Goal: Information Seeking & Learning: Stay updated

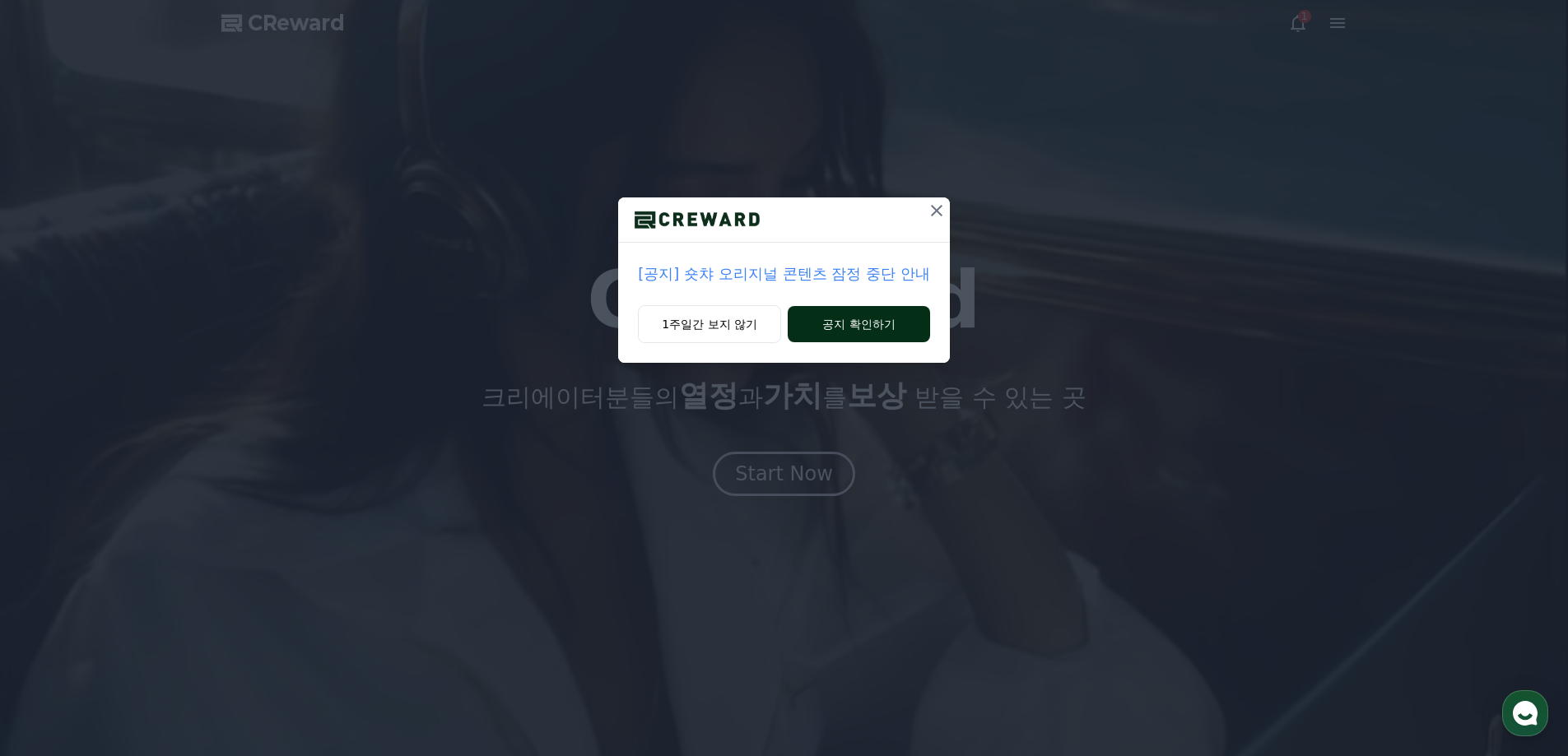
click at [916, 327] on button "공지 확인하기" at bounding box center [859, 324] width 142 height 37
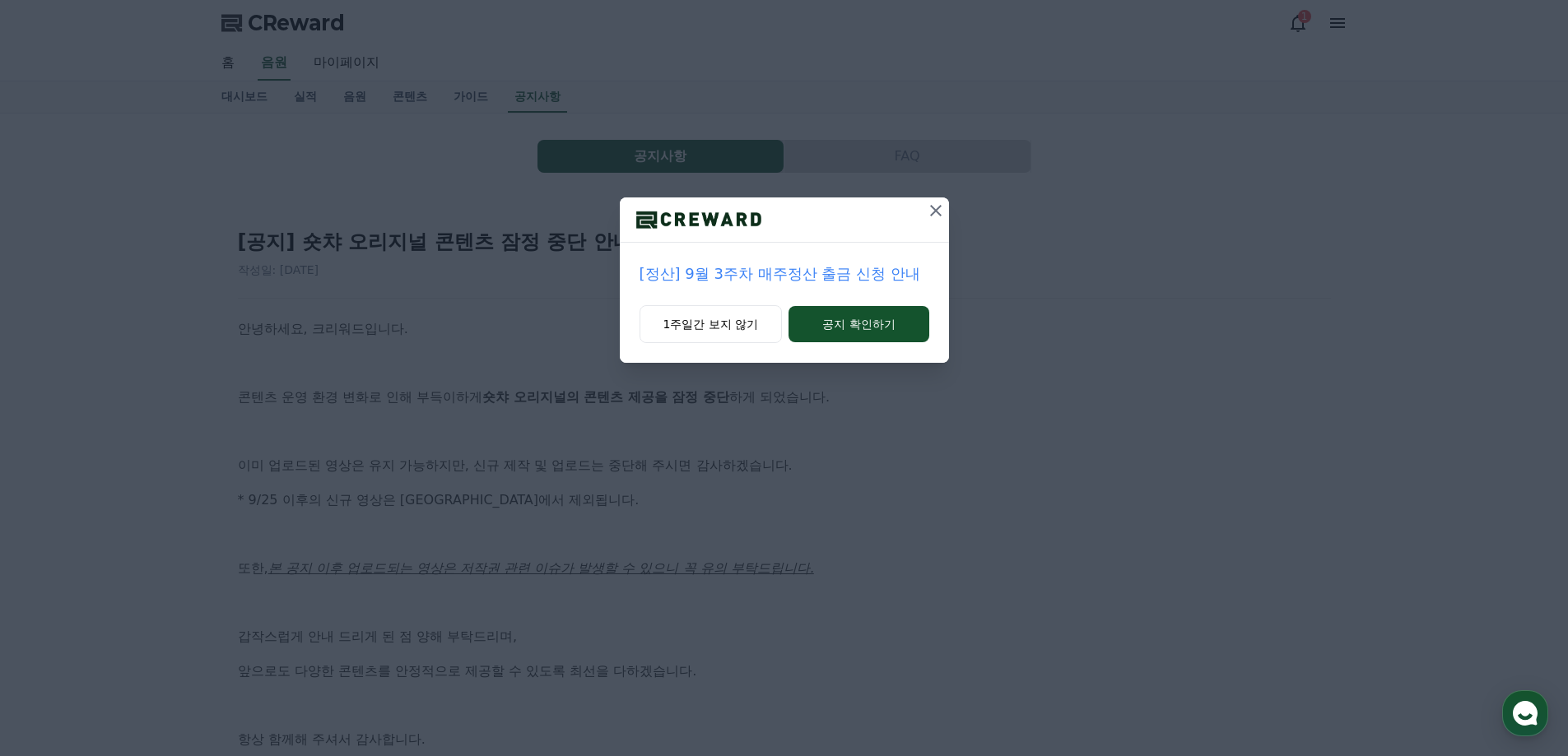
click at [934, 225] on div at bounding box center [936, 220] width 27 height 45
click at [937, 216] on icon at bounding box center [937, 211] width 20 height 20
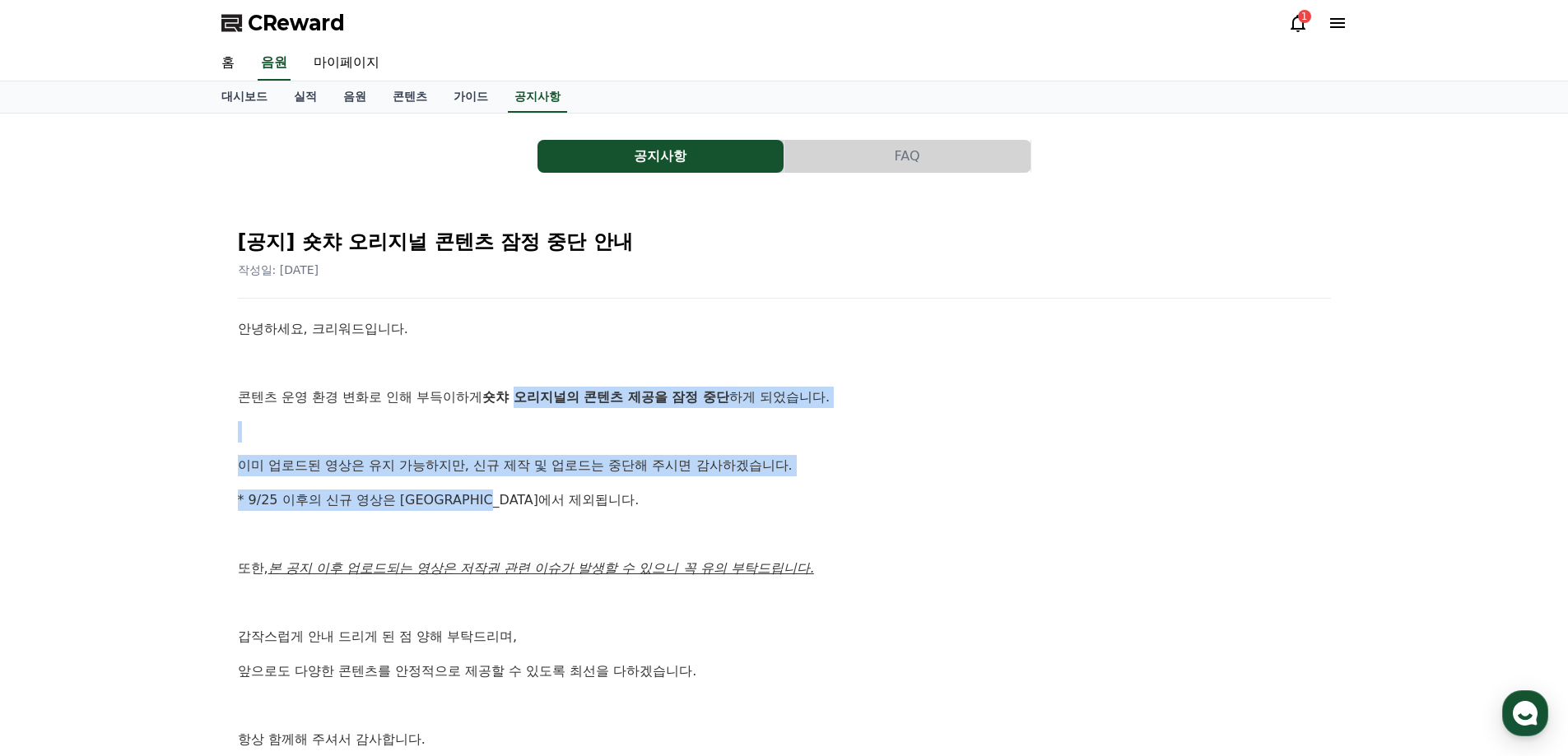
drag, startPoint x: 521, startPoint y: 391, endPoint x: 633, endPoint y: 484, distance: 145.6
click at [633, 484] on div "안녕하세요, 크리워드입니다. 콘텐츠 운영 환경 변화로 인해 부득이하게 숏챠 오리지널의 콘텐츠 제공을 잠정 중단 하게 되었습니다. 이미 업로드된…" at bounding box center [784, 552] width 1093 height 466
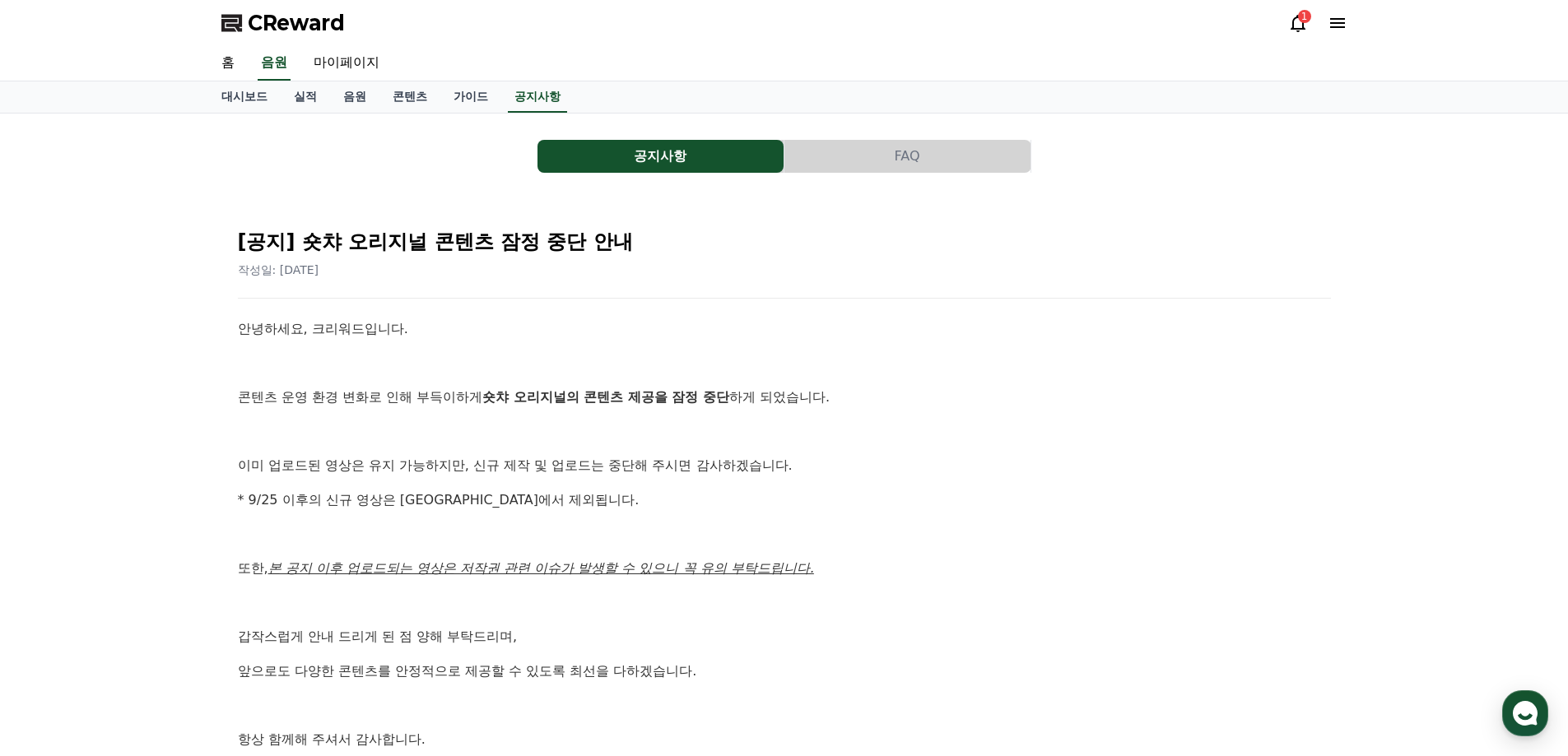
drag, startPoint x: 975, startPoint y: 368, endPoint x: 985, endPoint y: 87, distance: 281.2
click at [1305, 27] on icon at bounding box center [1299, 23] width 20 height 20
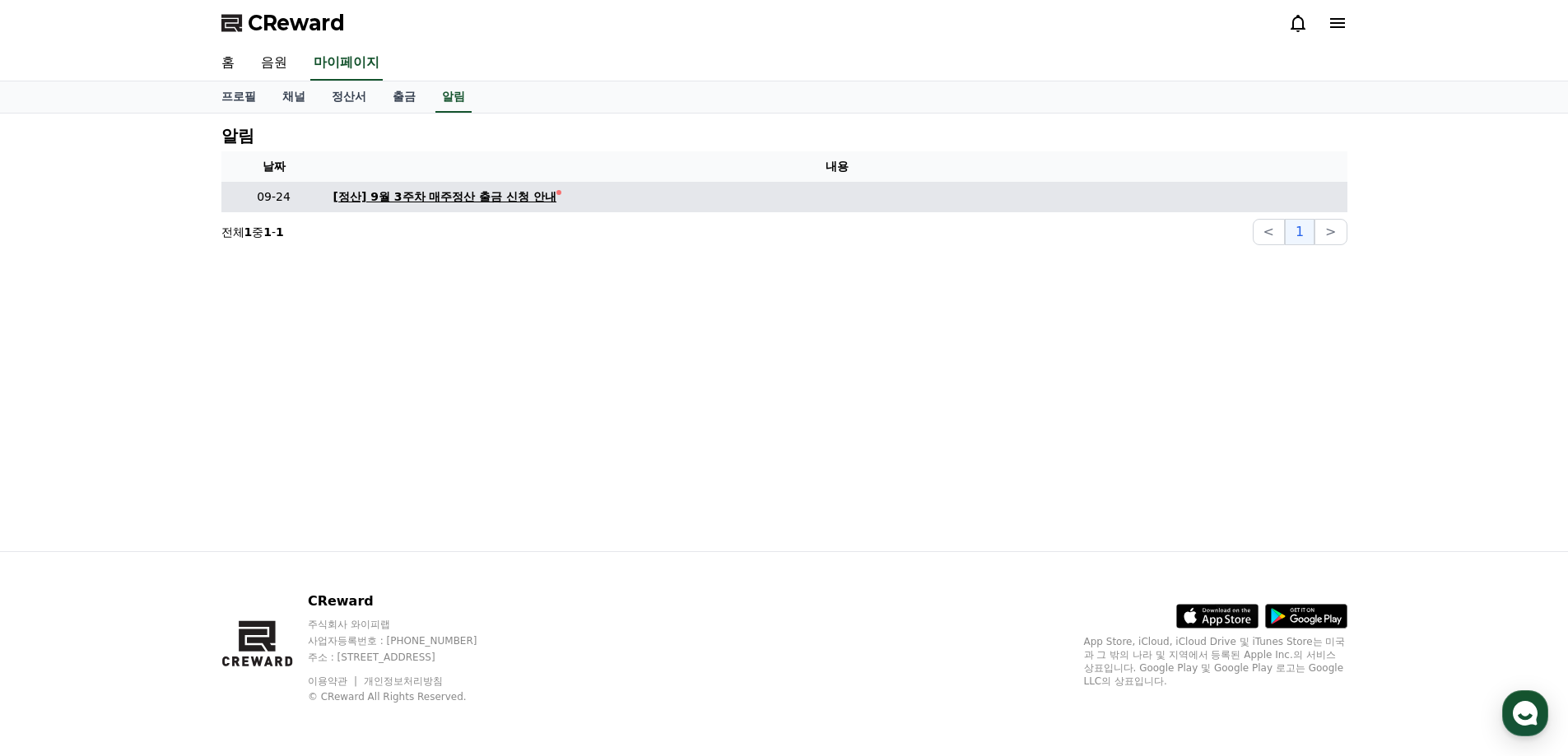
click at [522, 192] on div "[정산] 9월 3주차 매주정산 출금 신청 안내" at bounding box center [445, 197] width 224 height 17
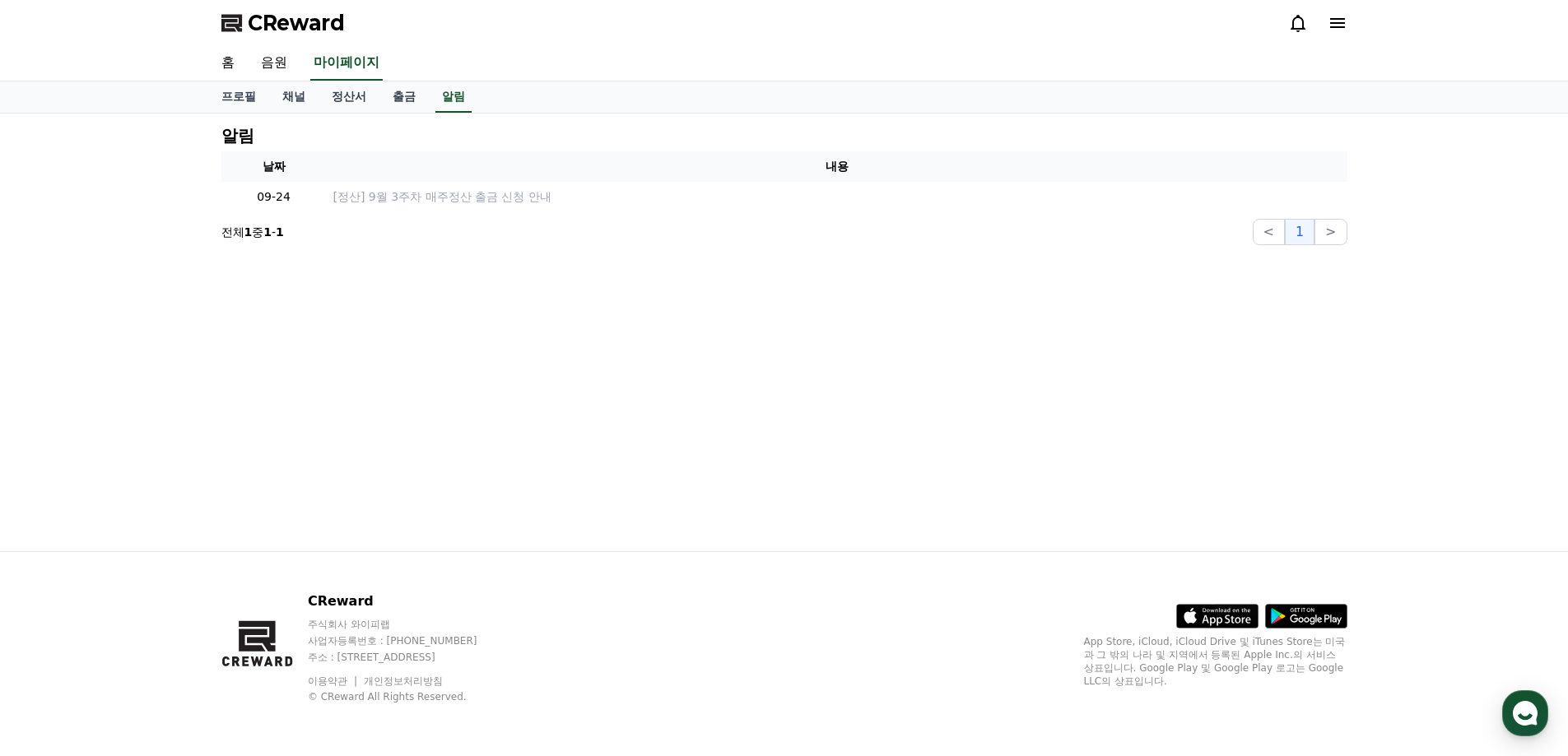
click at [1340, 26] on icon at bounding box center [1338, 23] width 20 height 20
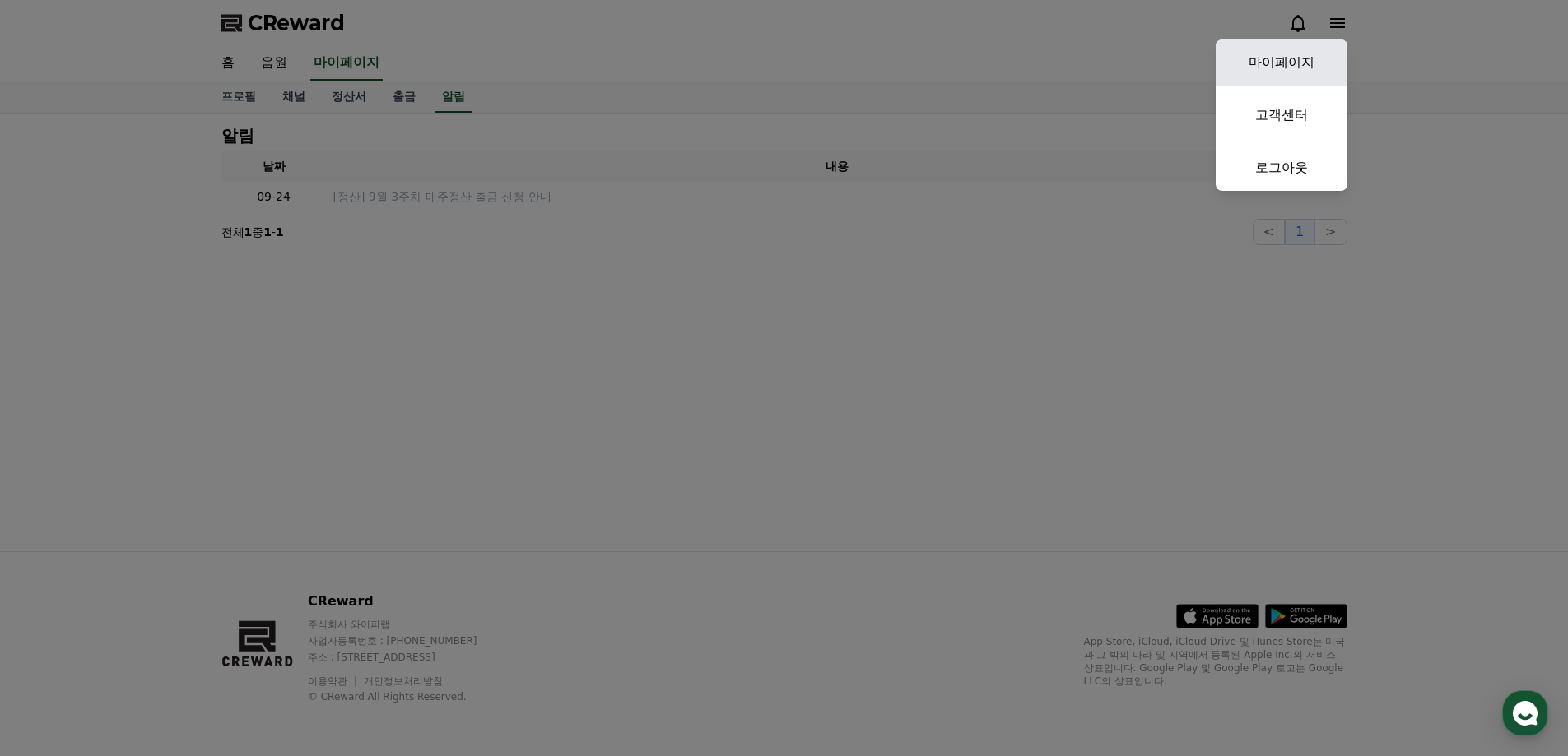
click at [1286, 71] on link "마이페이지" at bounding box center [1282, 62] width 132 height 46
select select "**********"
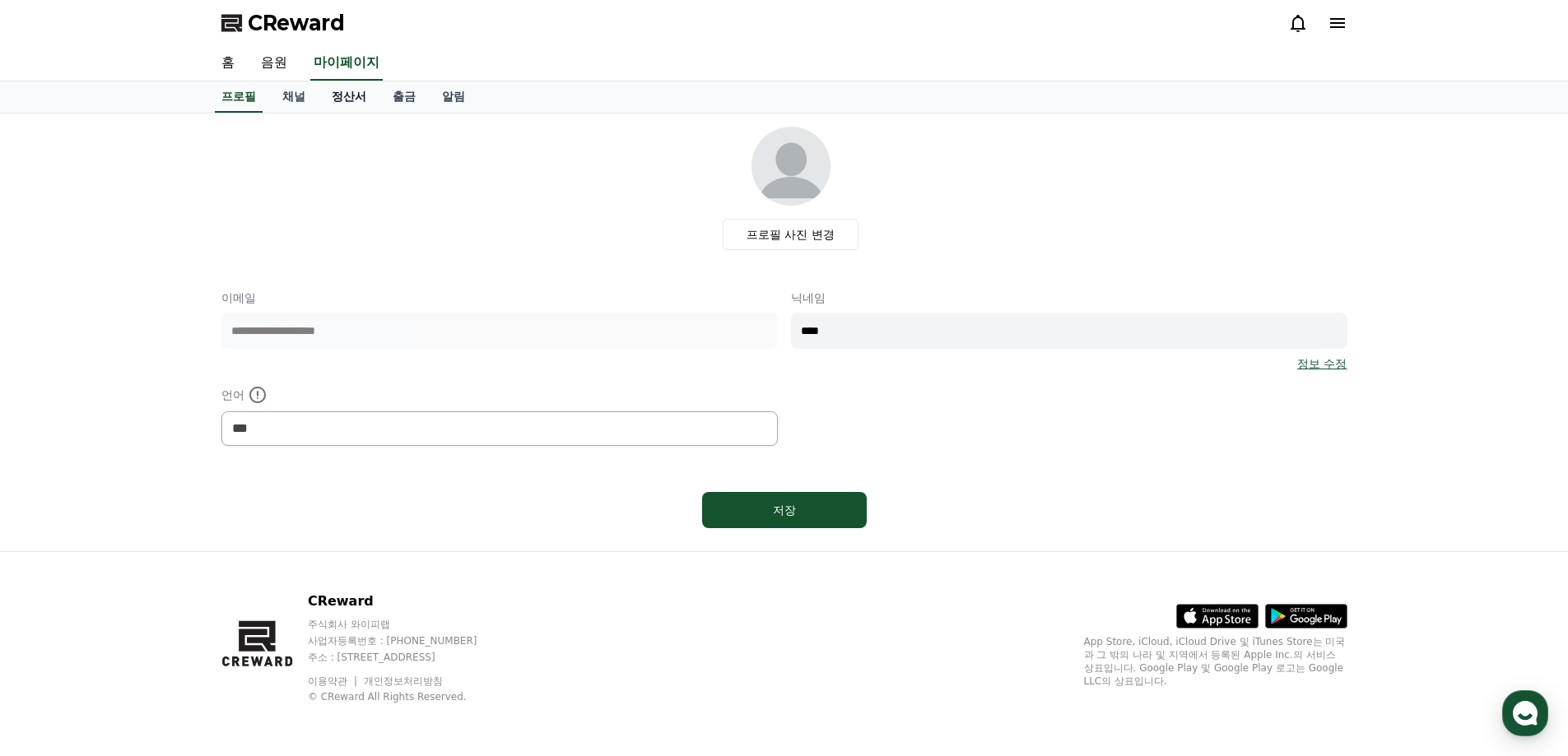
click at [341, 99] on link "정산서" at bounding box center [349, 97] width 60 height 31
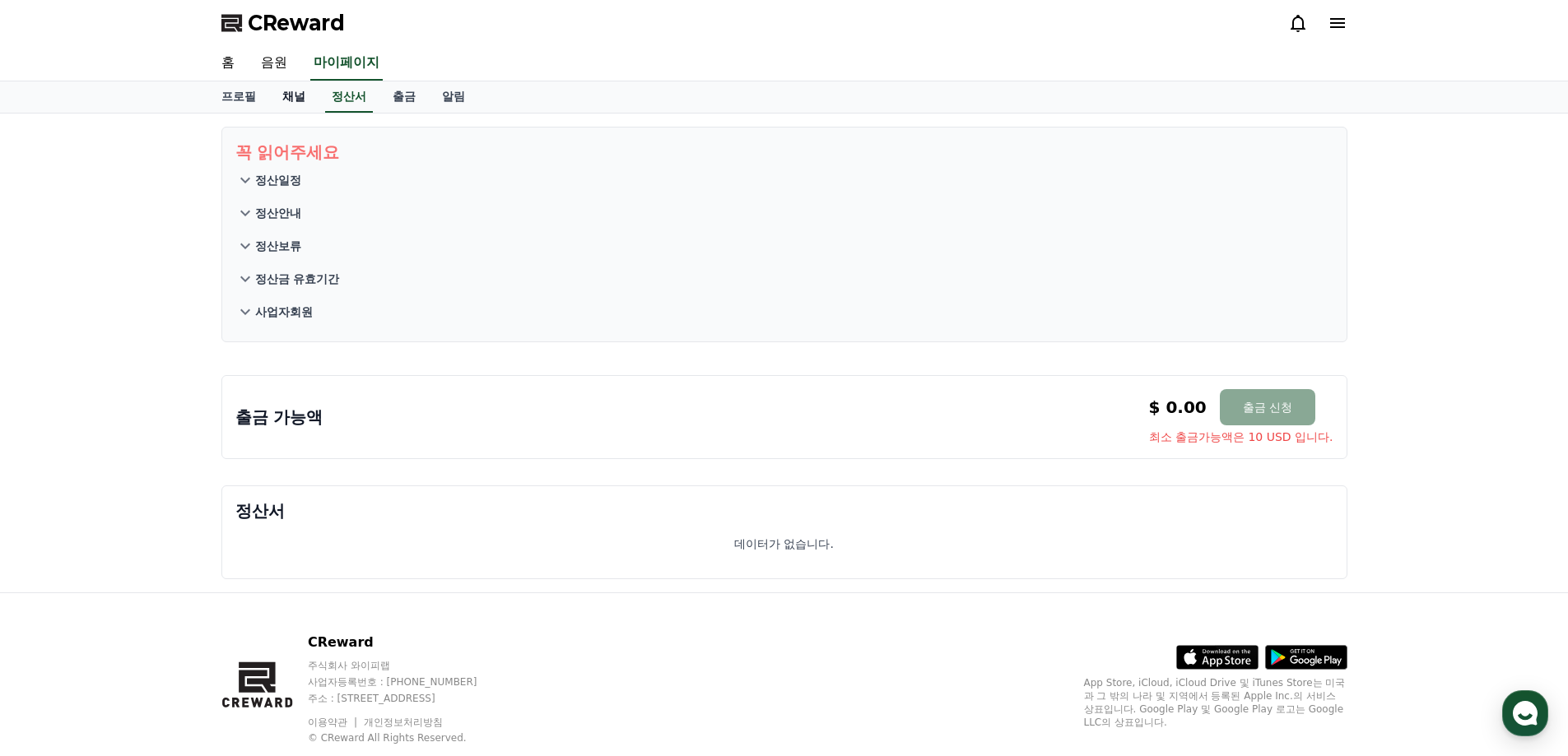
click at [291, 97] on link "채널" at bounding box center [294, 97] width 49 height 31
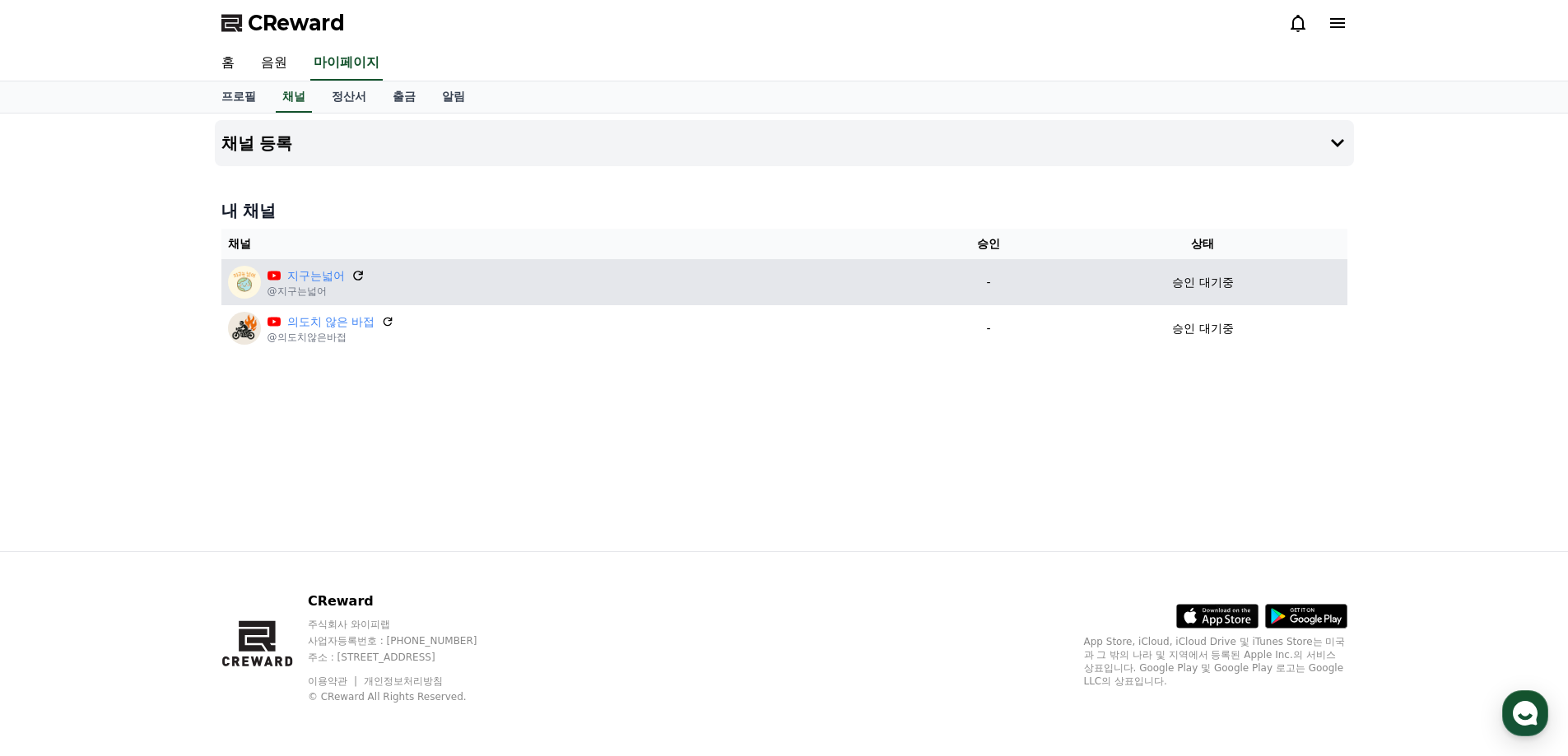
click at [352, 277] on icon at bounding box center [358, 276] width 15 height 15
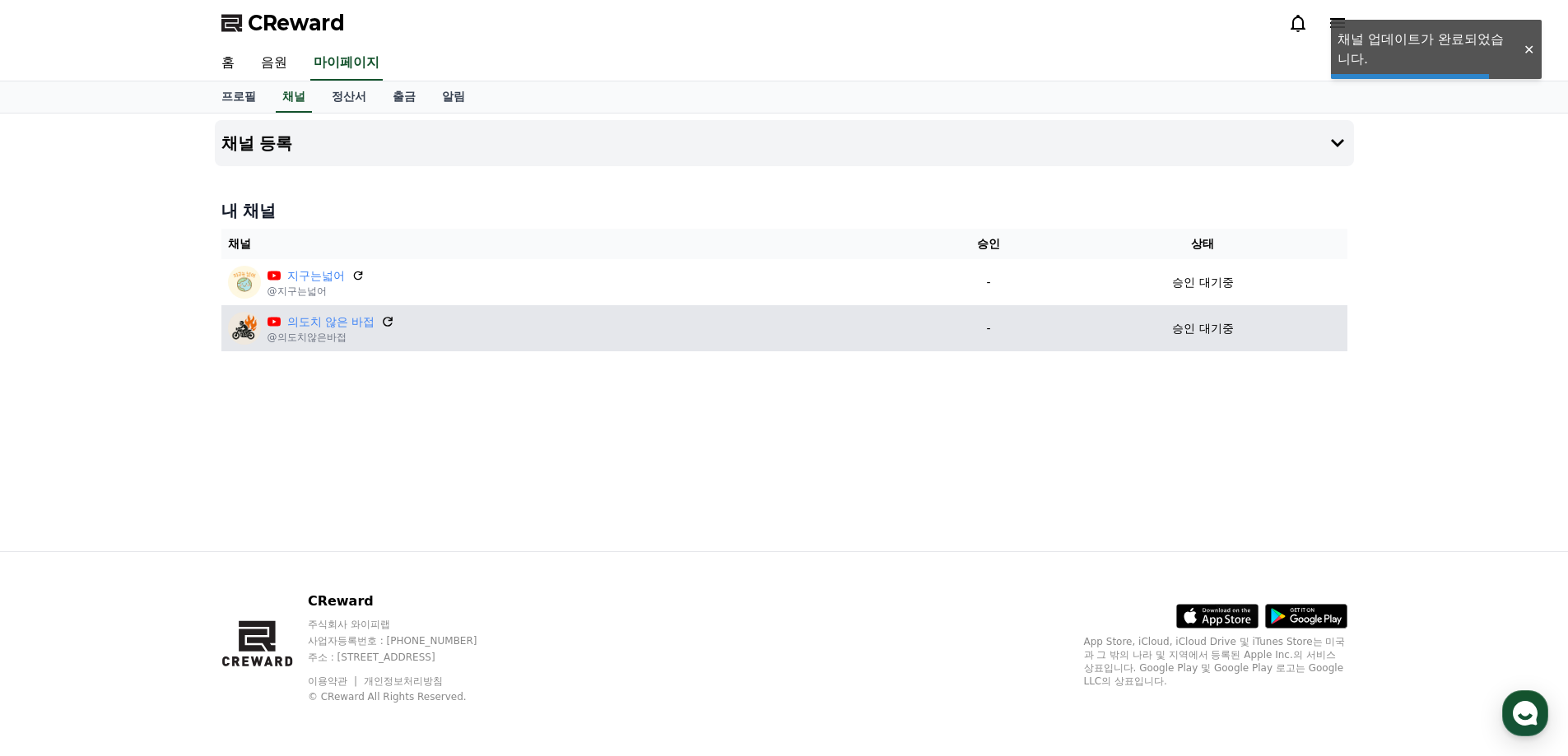
click at [391, 316] on icon at bounding box center [389, 322] width 15 height 15
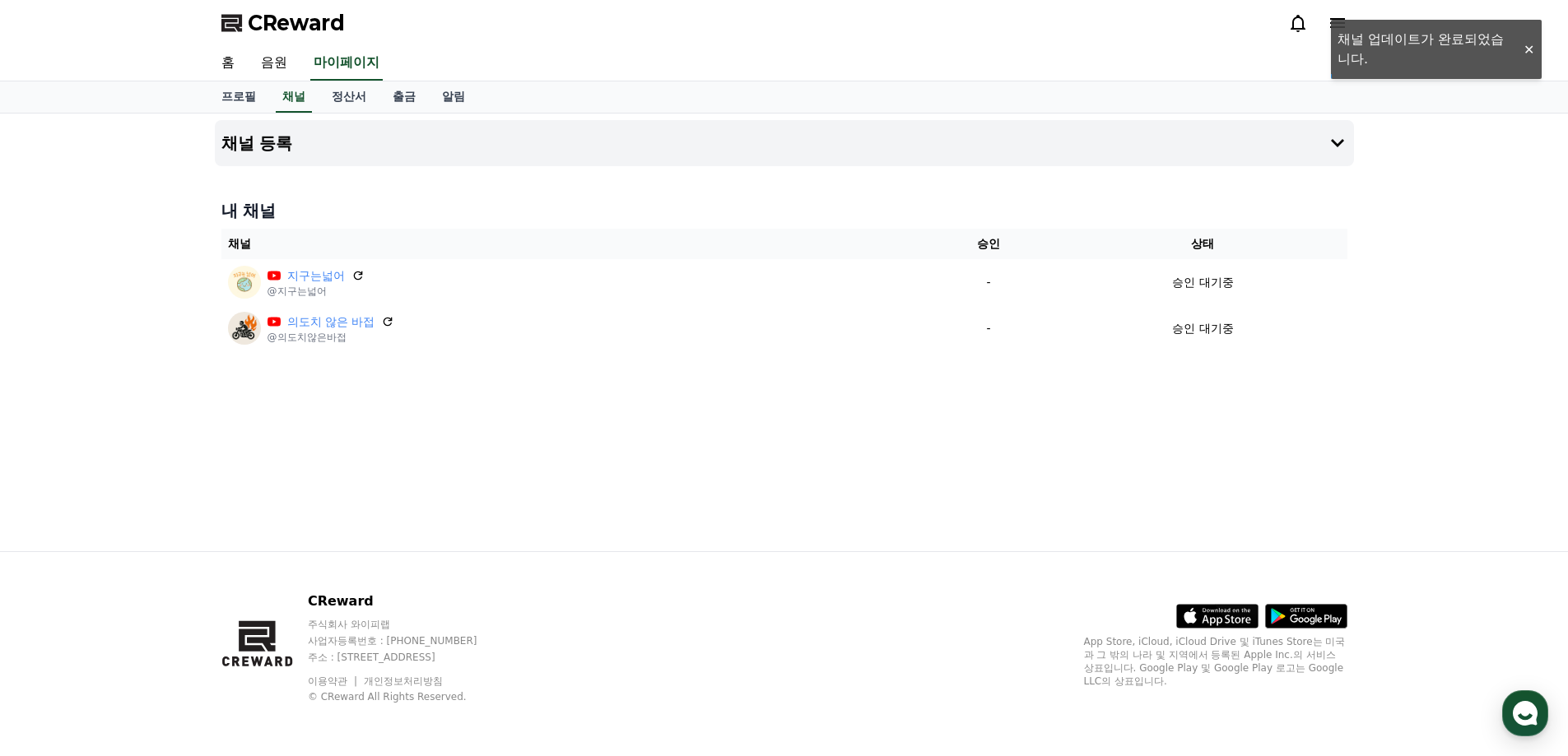
click at [868, 54] on div "홈 음원 마이페이지" at bounding box center [784, 63] width 1153 height 35
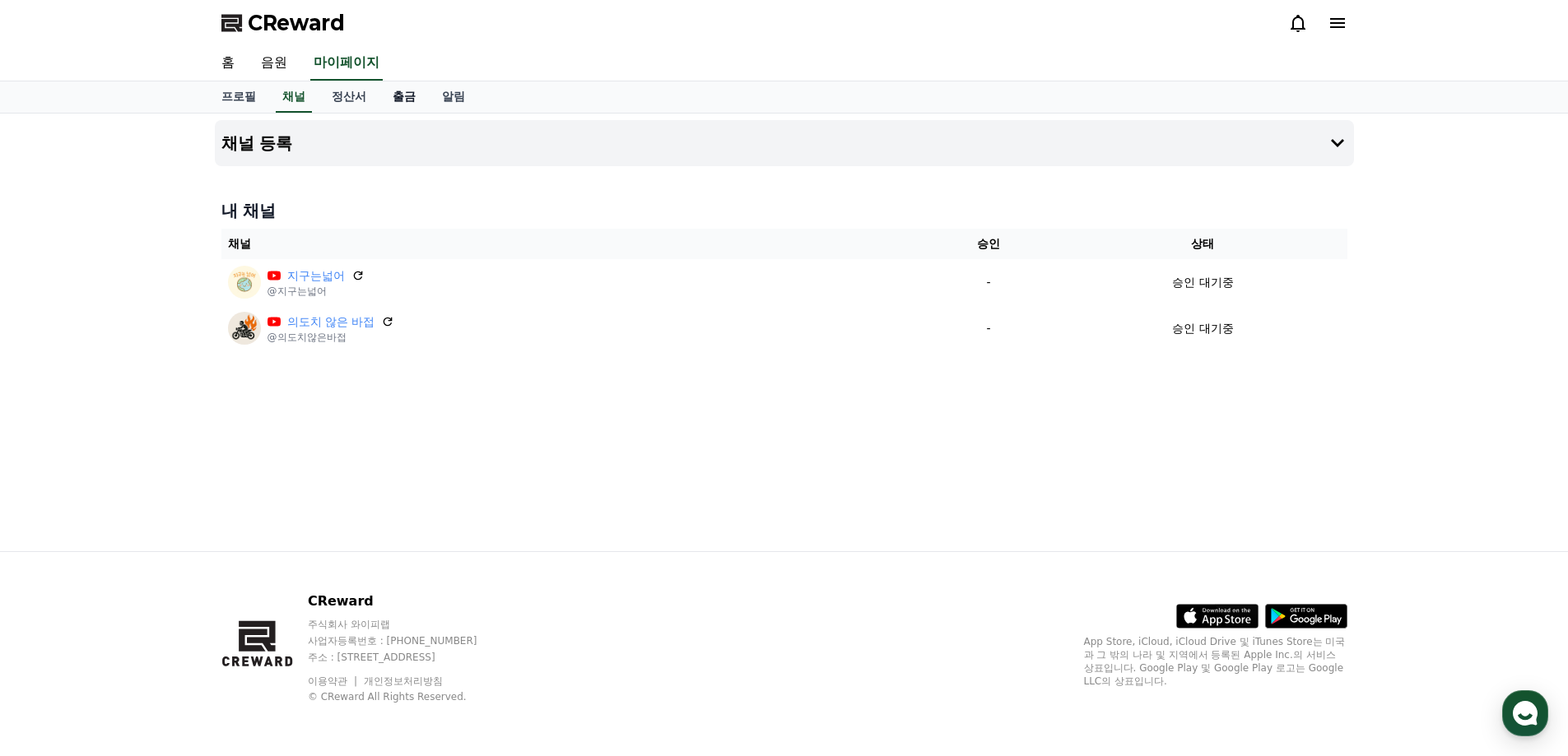
click at [393, 100] on link "출금" at bounding box center [404, 97] width 49 height 31
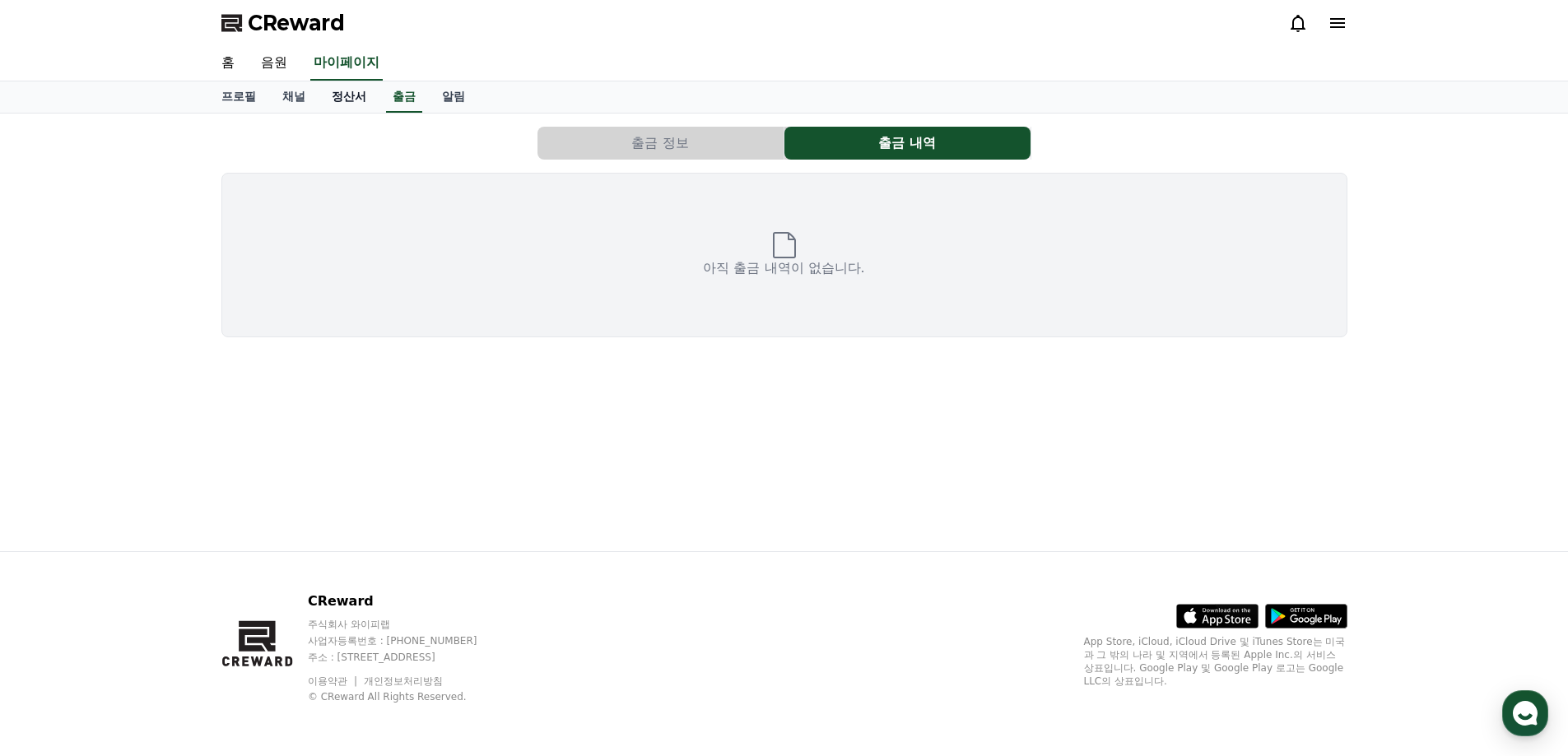
click at [355, 104] on link "정산서" at bounding box center [349, 97] width 60 height 31
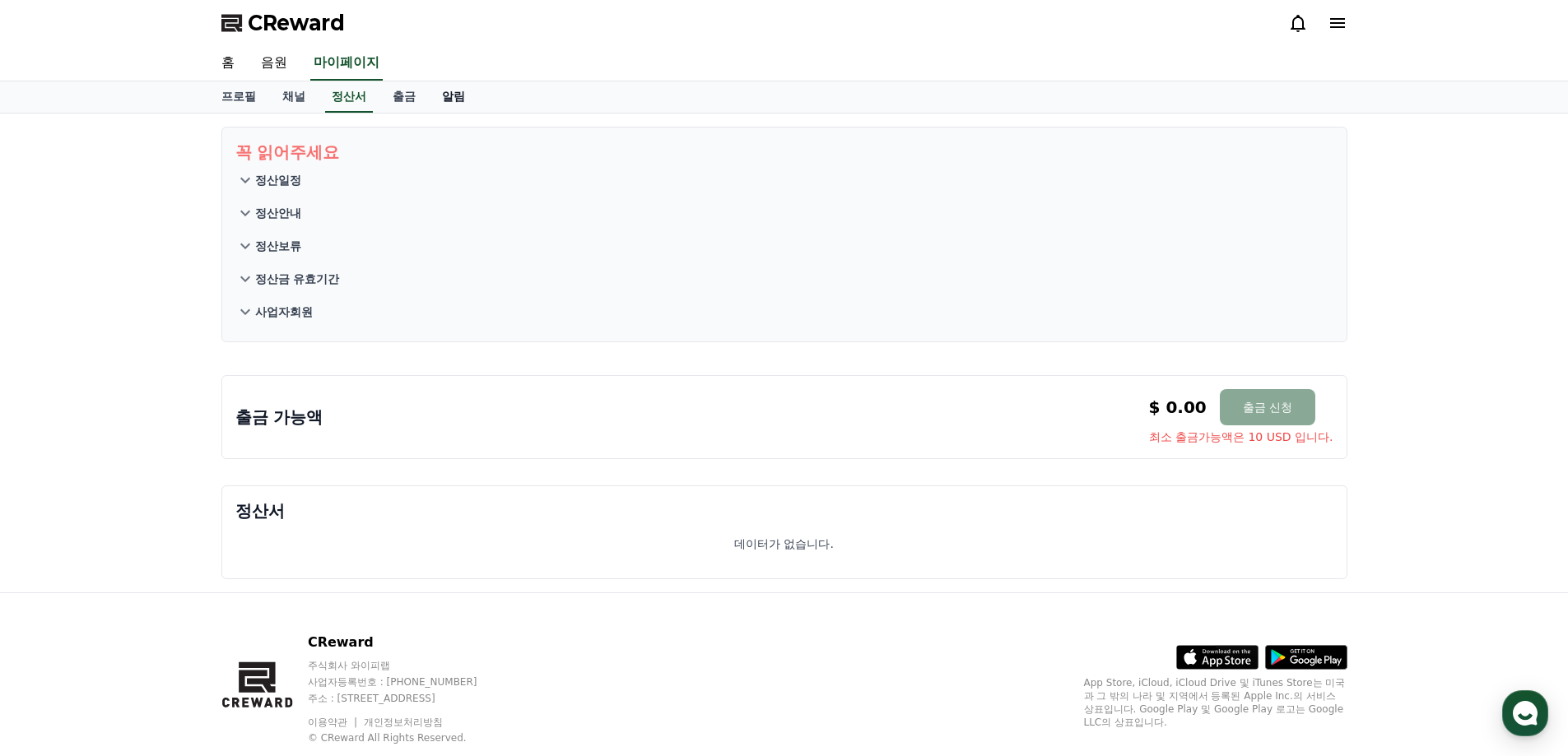
click at [441, 104] on link "알림" at bounding box center [454, 97] width 49 height 31
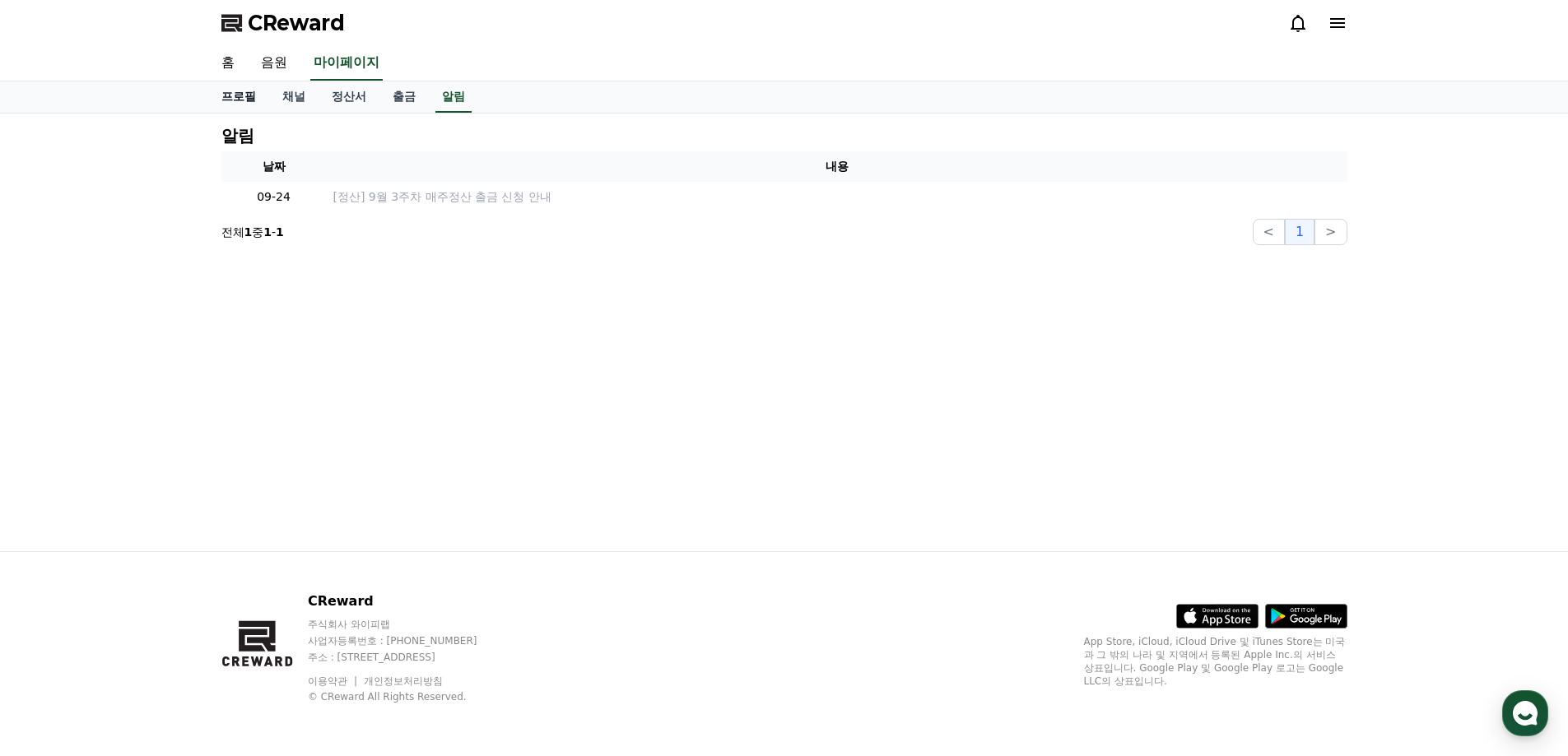
click at [229, 90] on link "프로필" at bounding box center [238, 97] width 60 height 31
select select "**********"
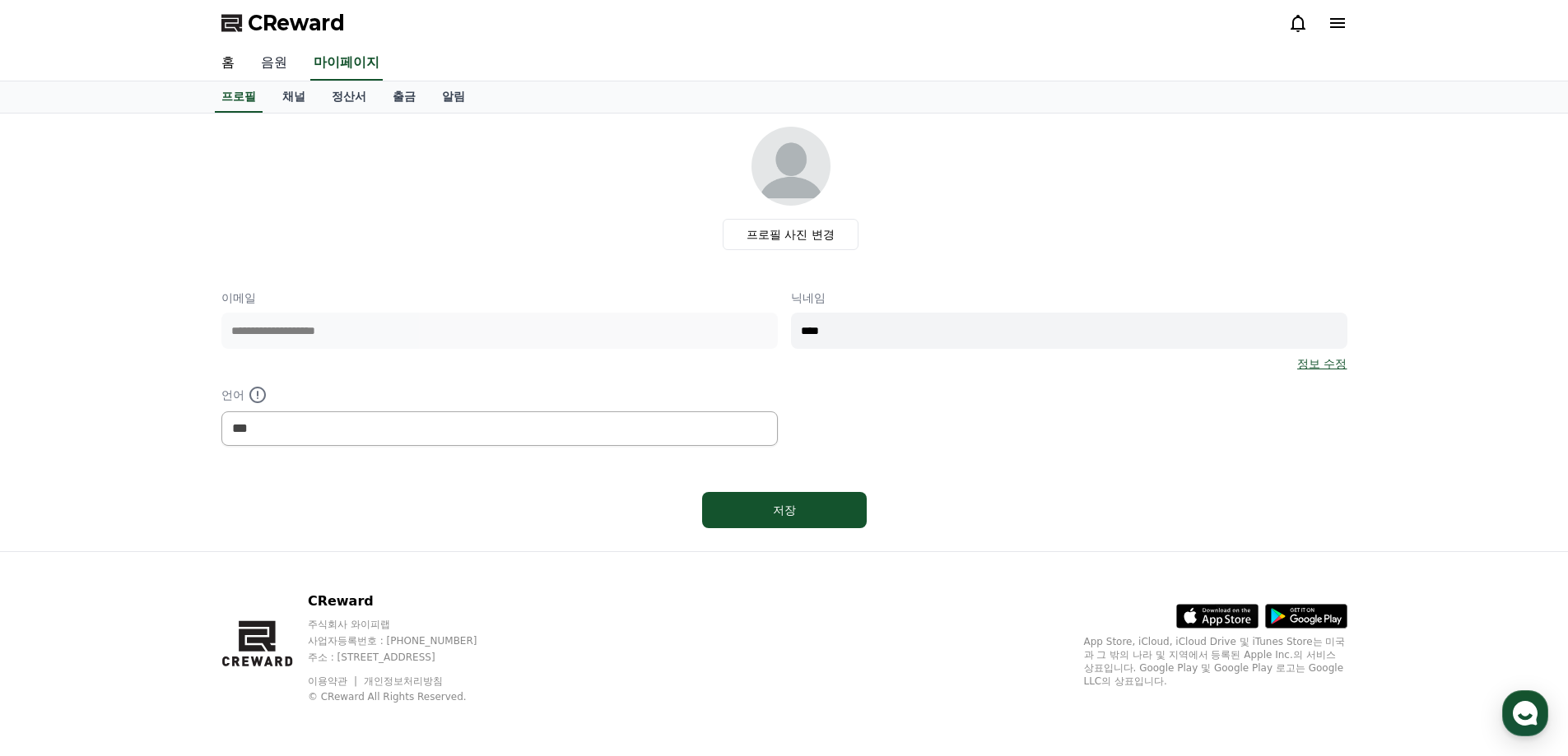
click at [280, 69] on link "음원" at bounding box center [273, 63] width 52 height 35
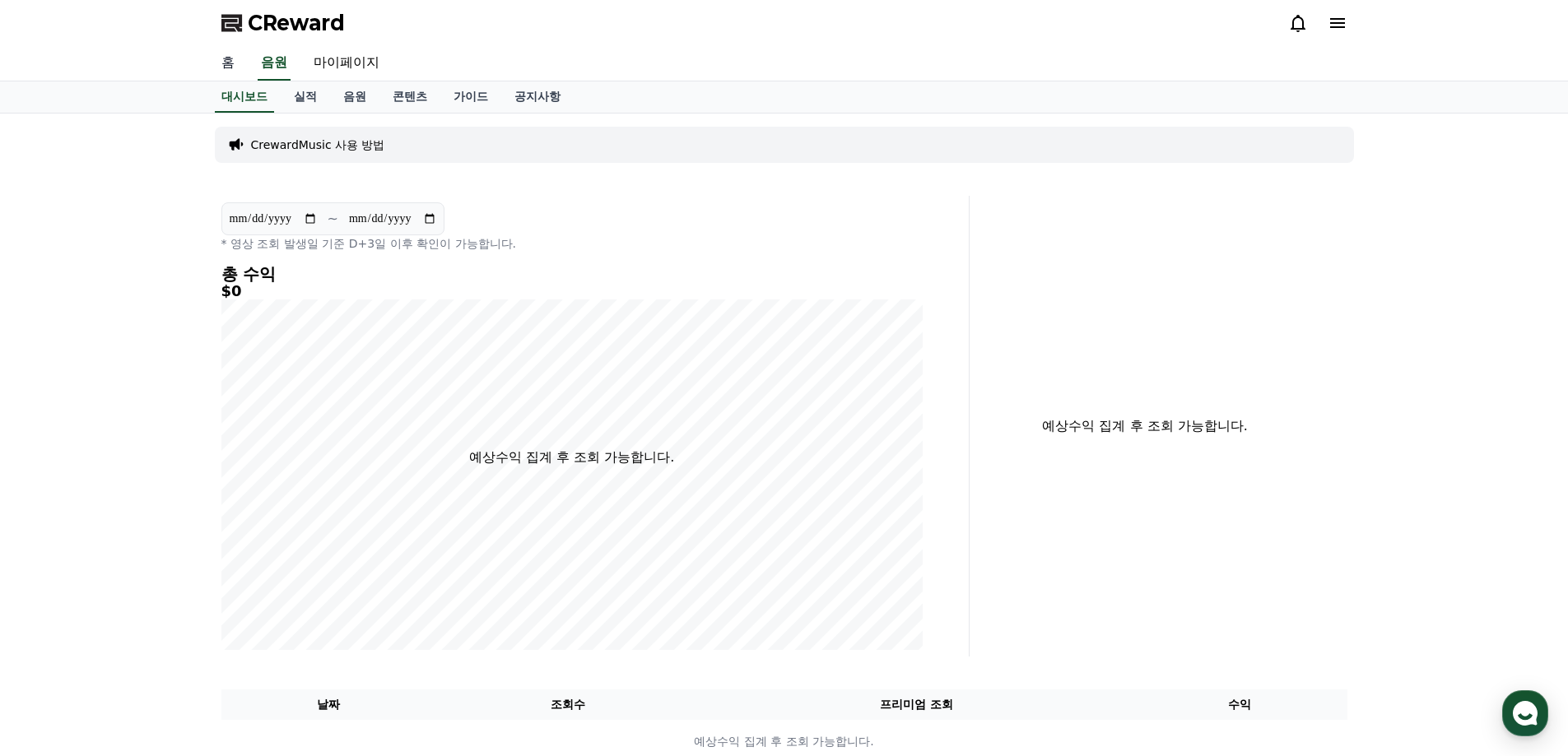
click at [229, 65] on link "홈" at bounding box center [227, 63] width 39 height 35
